Goal: Task Accomplishment & Management: Use online tool/utility

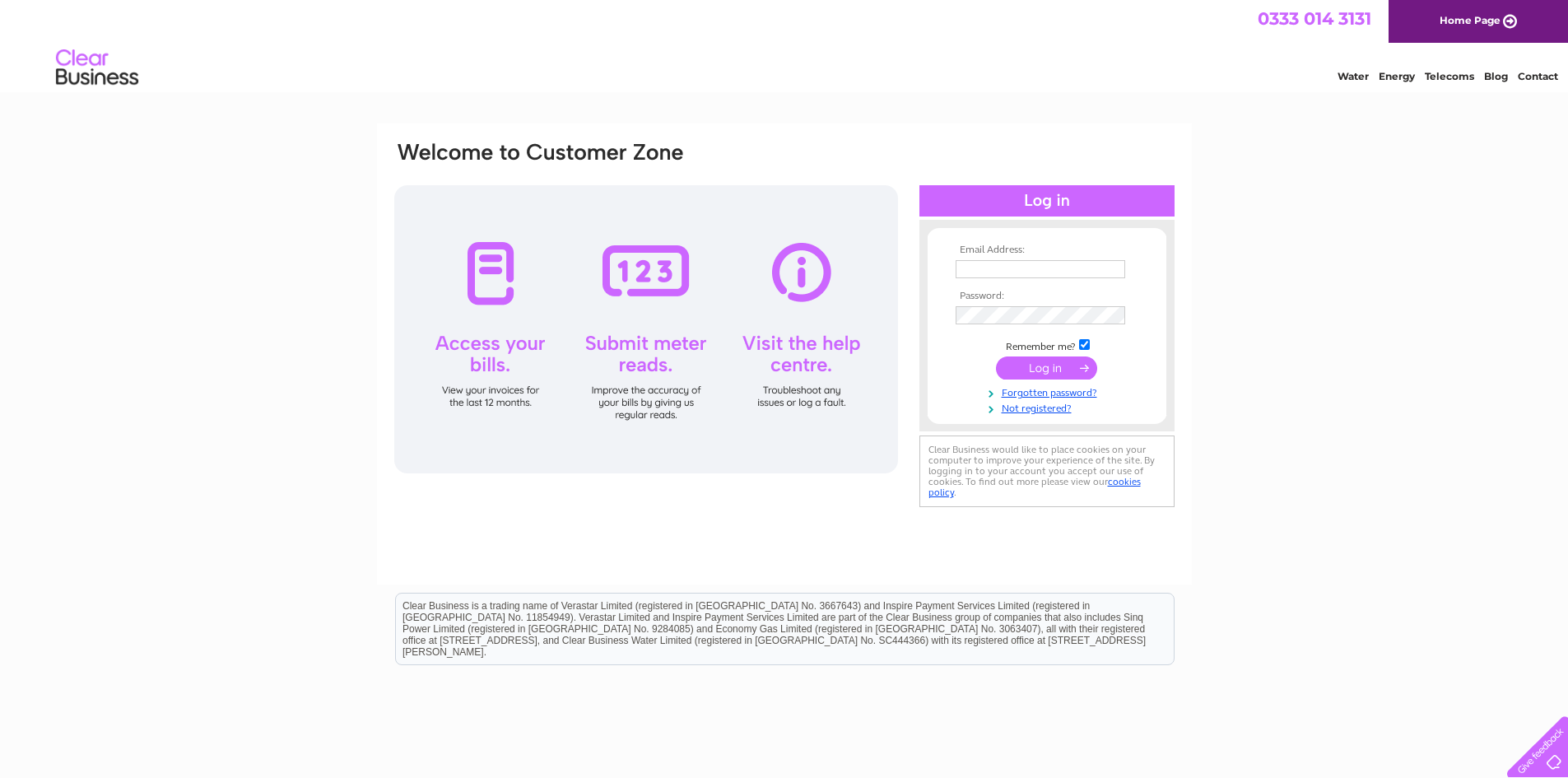
click at [1019, 272] on input "text" at bounding box center [1040, 268] width 170 height 18
type input "kelliepym@hugheslaw.co.uk"
click at [1048, 369] on input "submit" at bounding box center [1046, 369] width 101 height 23
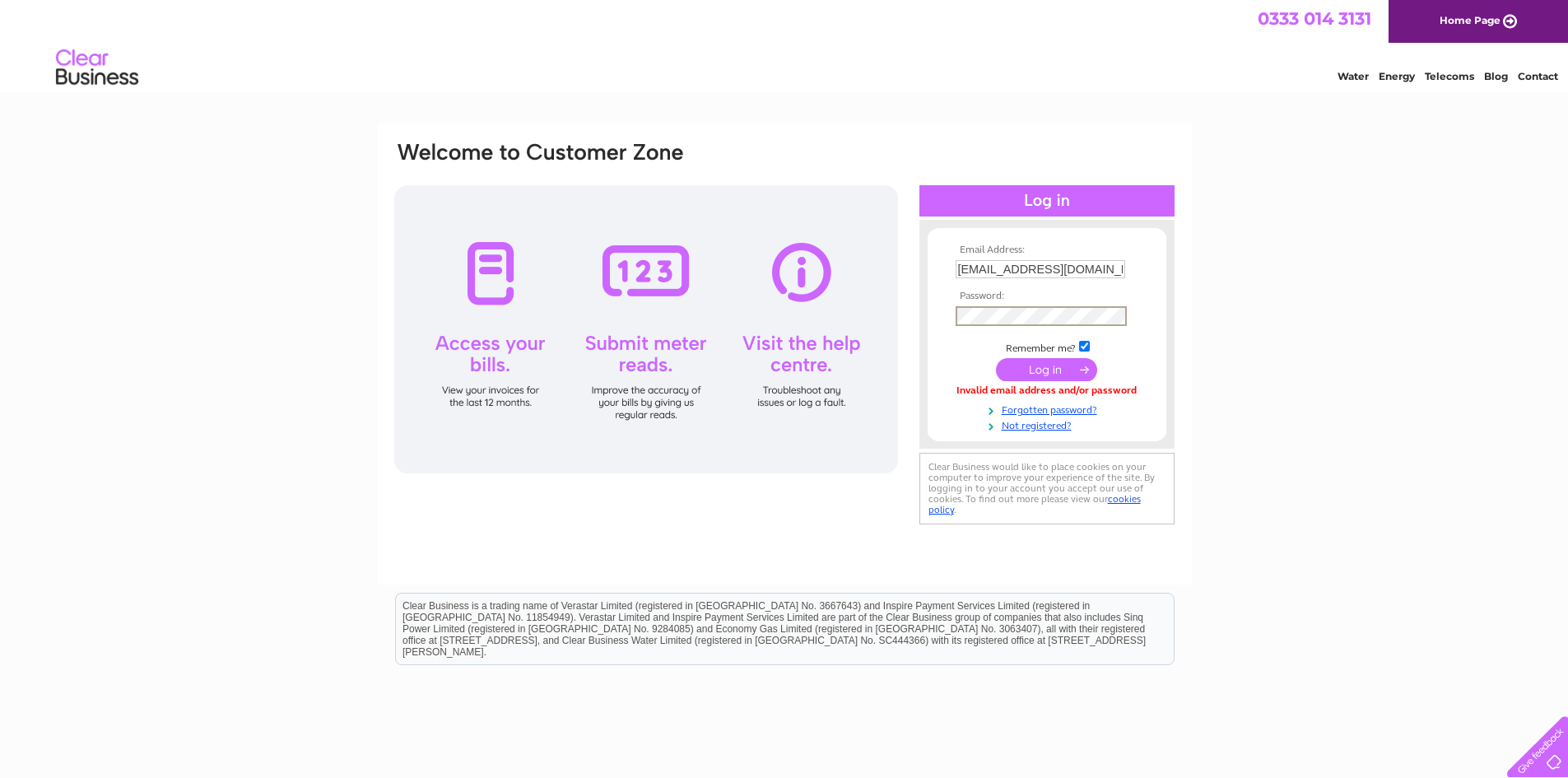
click at [1021, 367] on input "submit" at bounding box center [1046, 369] width 101 height 23
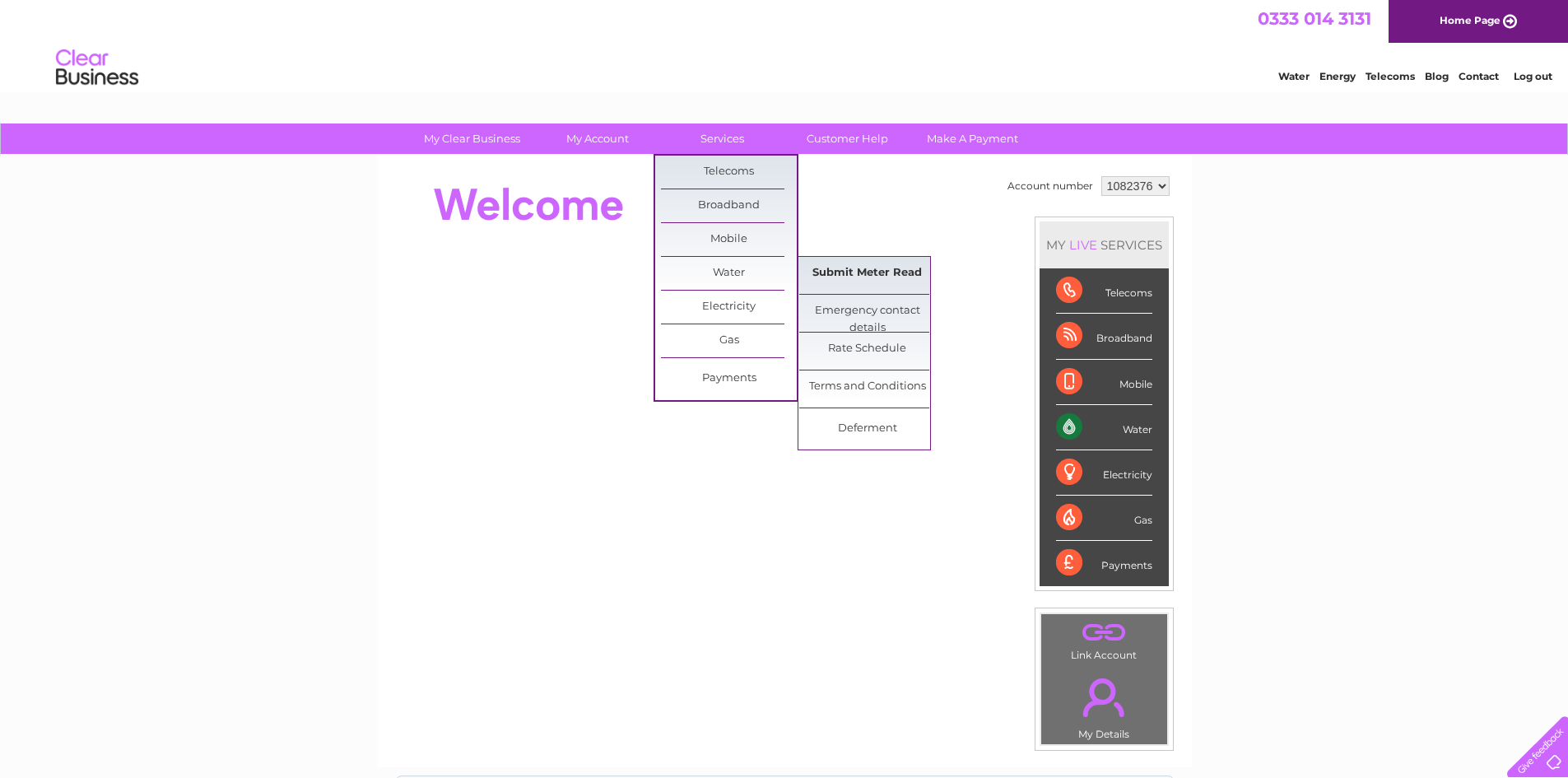
click at [872, 274] on link "Submit Meter Read" at bounding box center [867, 273] width 136 height 33
click at [845, 269] on link "Submit Meter Read" at bounding box center [867, 273] width 136 height 33
click at [842, 271] on link "Submit Meter Read" at bounding box center [867, 273] width 136 height 33
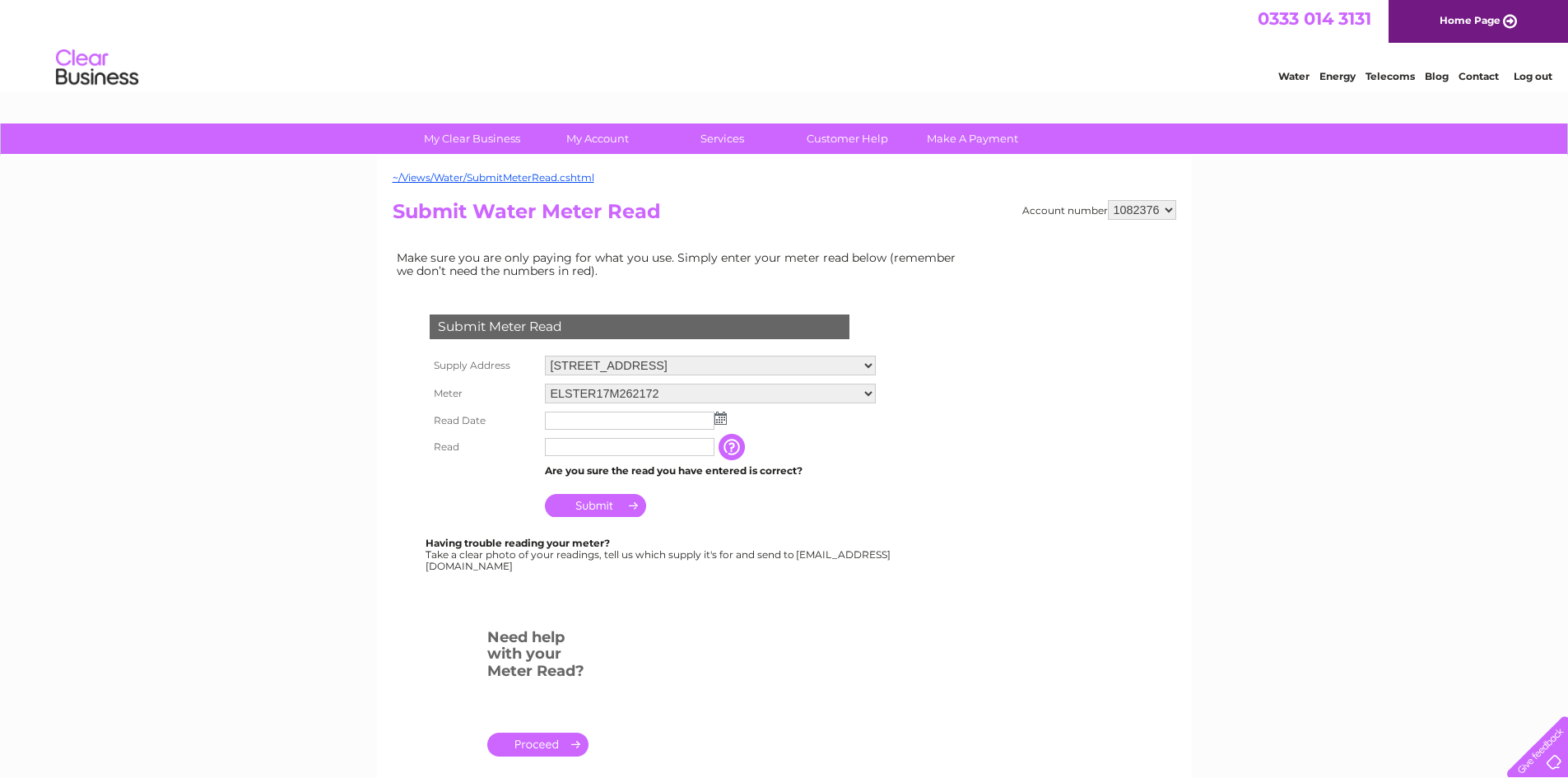
click at [726, 419] on img at bounding box center [721, 418] width 12 height 13
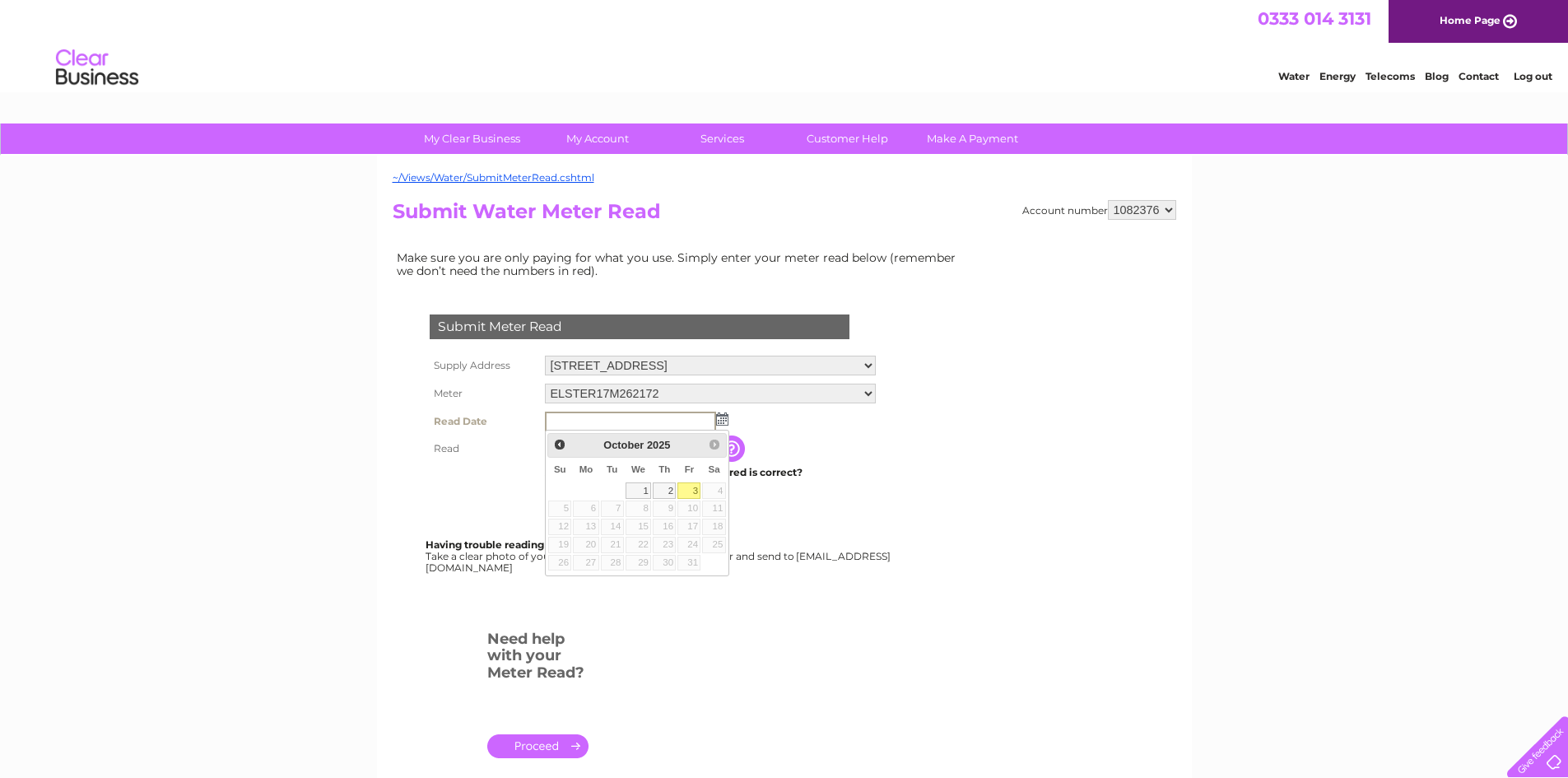
click at [726, 419] on img at bounding box center [722, 419] width 12 height 13
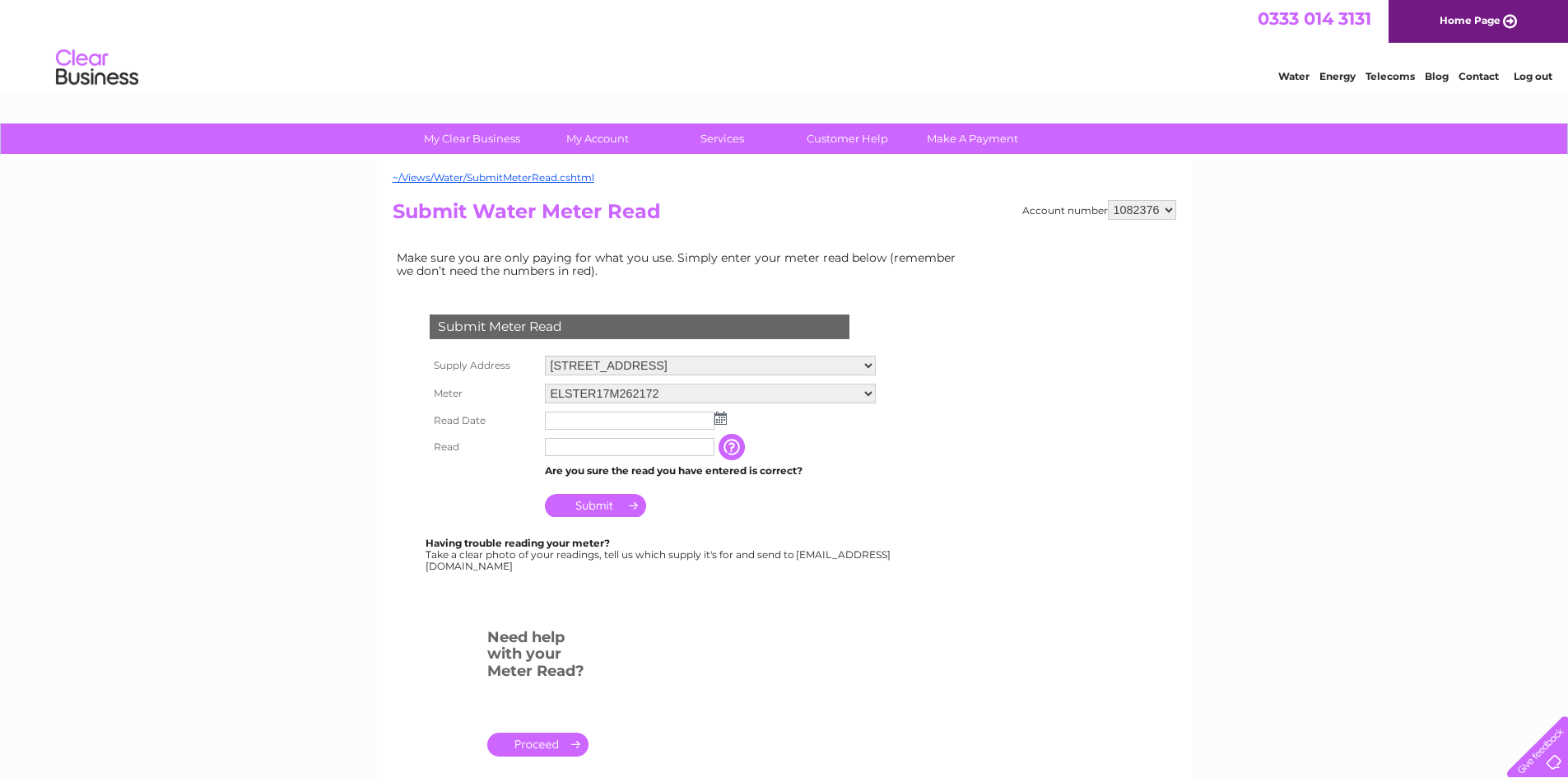
click at [724, 449] on input "button" at bounding box center [733, 447] width 30 height 27
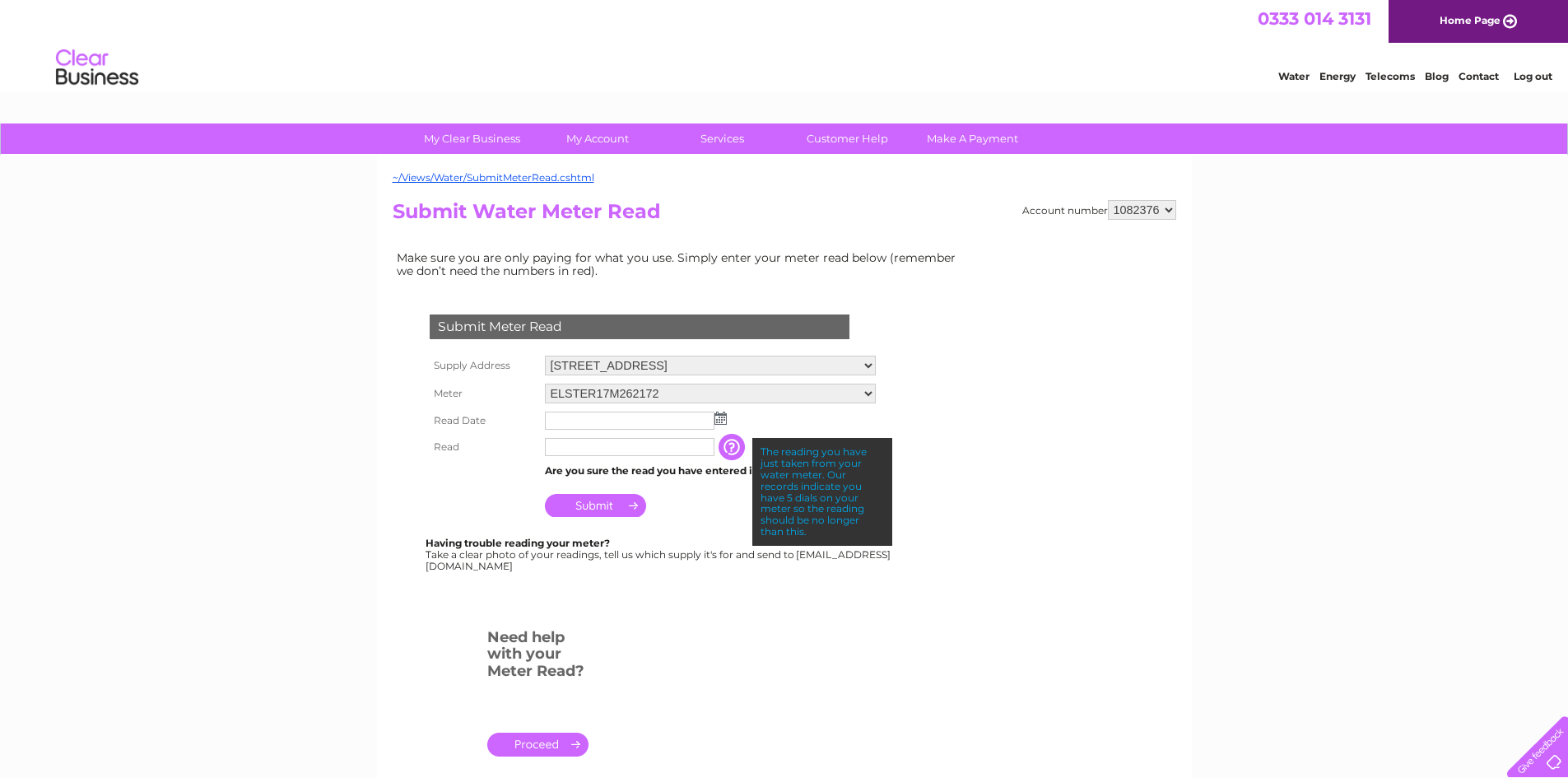
click at [724, 449] on input "button" at bounding box center [733, 447] width 30 height 27
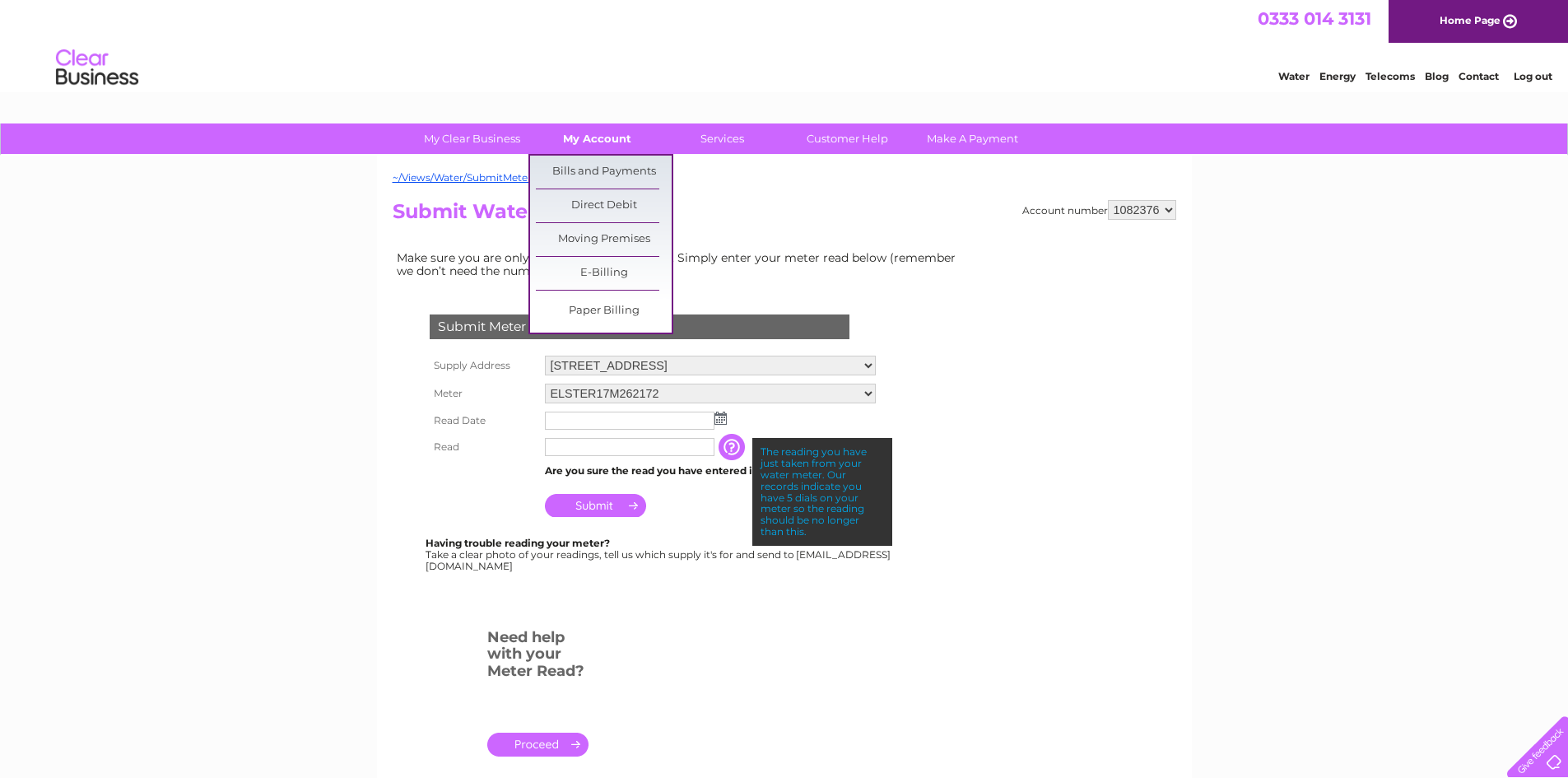
click at [608, 140] on link "My Account" at bounding box center [597, 139] width 136 height 31
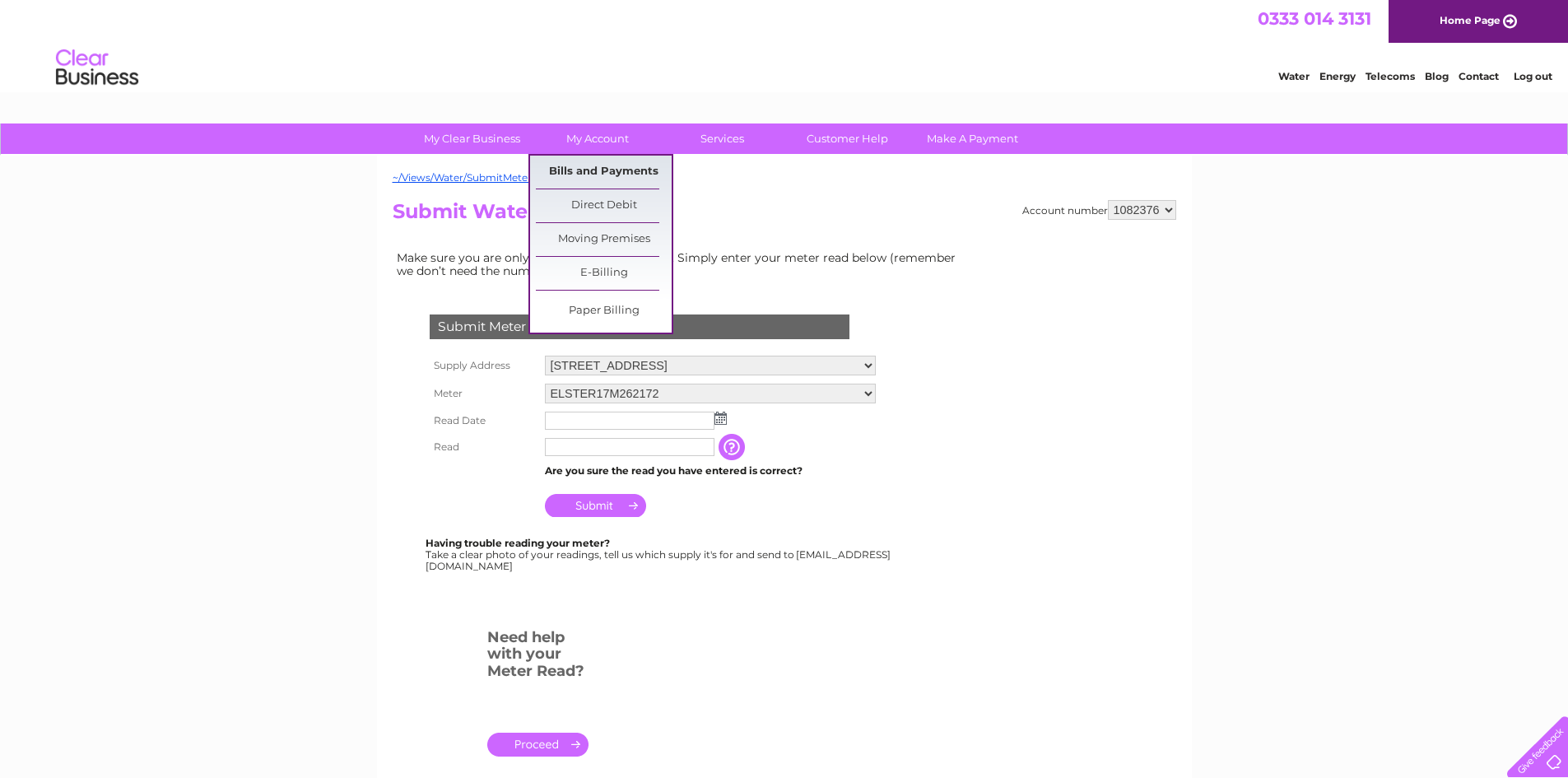
drag, startPoint x: 608, startPoint y: 140, endPoint x: 612, endPoint y: 178, distance: 38.2
click at [612, 154] on li "My Account Bills and Payments Direct Debit Moving Premises E-Billing Paper Bill…" at bounding box center [591, 139] width 124 height 31
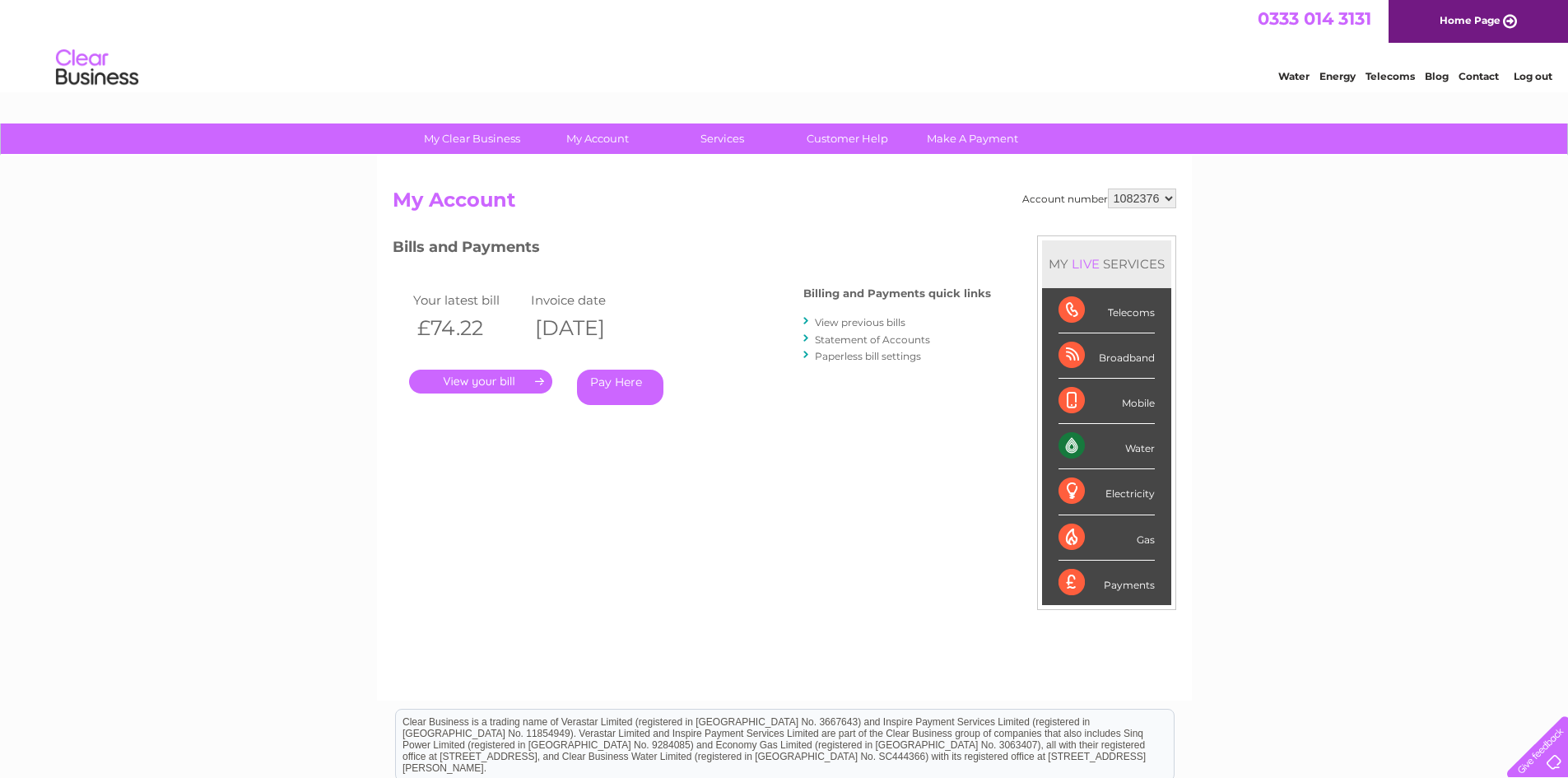
click at [498, 379] on link "." at bounding box center [480, 382] width 143 height 24
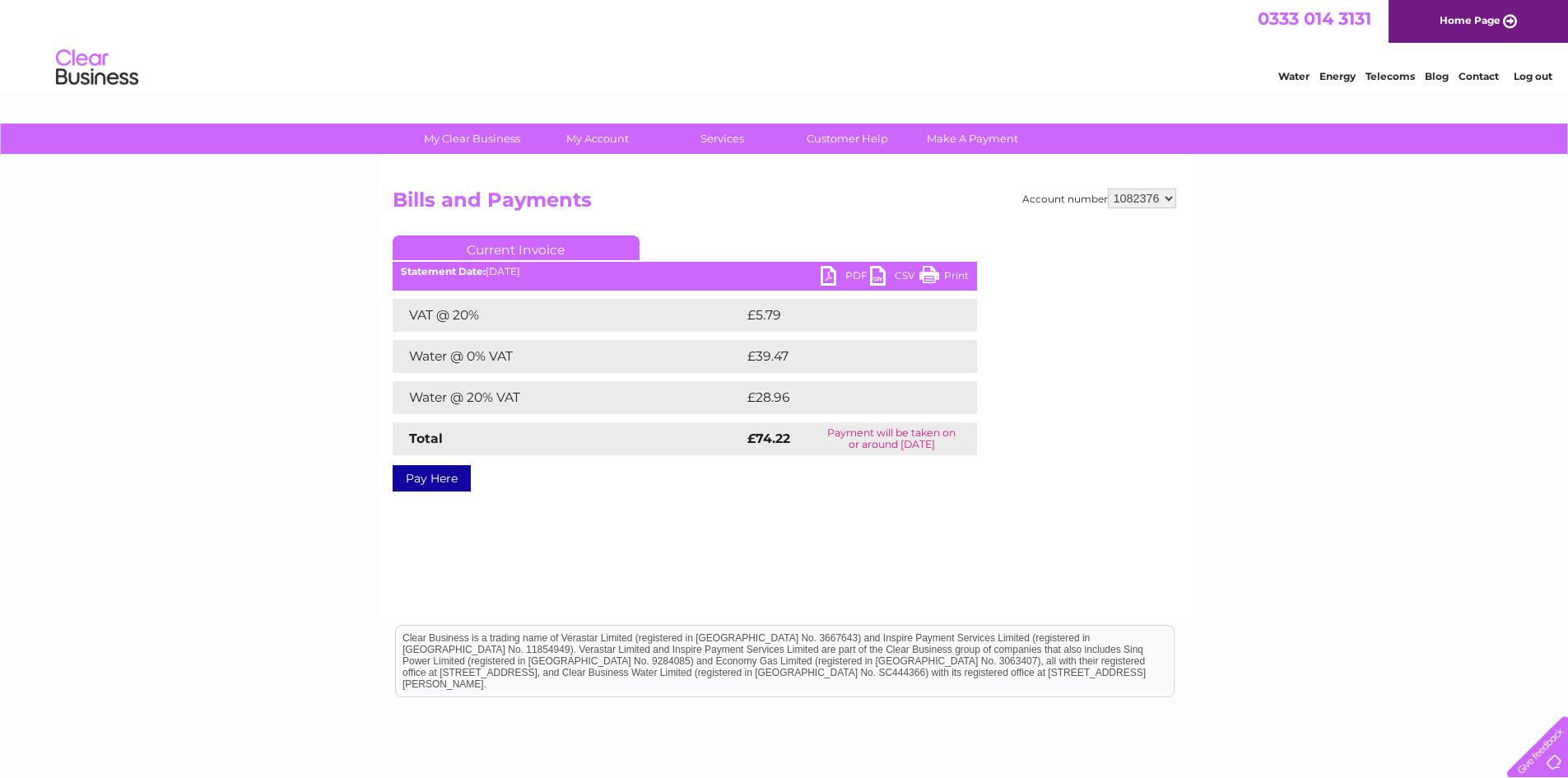
click at [843, 273] on link "PDF" at bounding box center [846, 278] width 50 height 24
